Goal: Communication & Community: Answer question/provide support

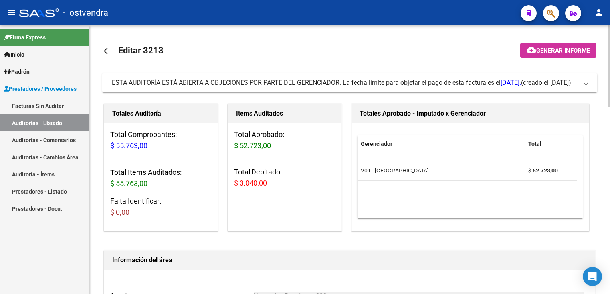
drag, startPoint x: 586, startPoint y: 86, endPoint x: 284, endPoint y: 117, distance: 303.3
click at [585, 86] on span at bounding box center [585, 83] width 3 height 9
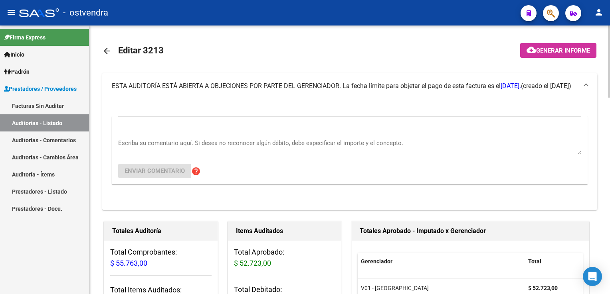
click at [148, 135] on div "Escriba su comentario aquí. Si desea no reconocer algún débito, debe especifica…" at bounding box center [349, 144] width 463 height 24
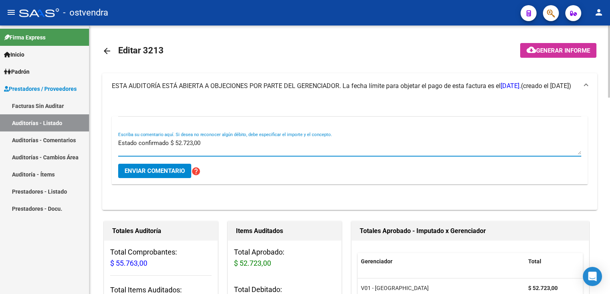
type textarea "Estado confirmado $ 52.723,00"
click at [168, 168] on span "Enviar comentario" at bounding box center [154, 171] width 60 height 7
